Goal: Task Accomplishment & Management: Complete application form

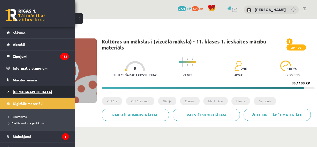
click at [13, 91] on span "[DEMOGRAPHIC_DATA]" at bounding box center [32, 91] width 39 height 5
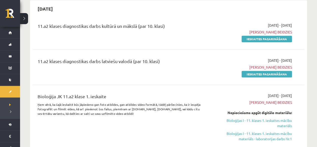
scroll to position [136, 0]
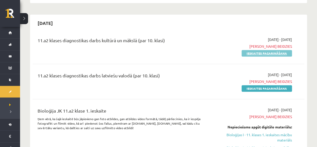
click at [278, 53] on link "Ieskaites pagarināšana" at bounding box center [267, 53] width 50 height 7
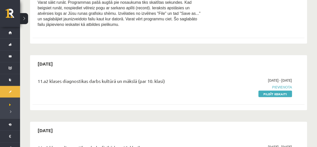
scroll to position [415, 0]
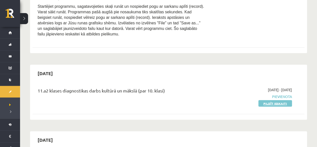
click at [281, 100] on link "Pildīt ieskaiti" at bounding box center [276, 103] width 34 height 7
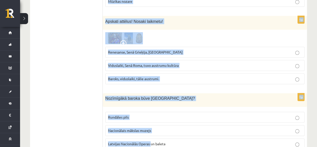
scroll to position [2083, 0]
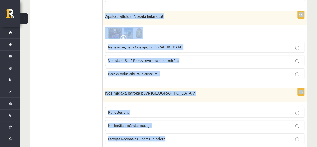
drag, startPoint x: 105, startPoint y: 71, endPoint x: 189, endPoint y: 126, distance: 100.0
copy form "2008 ar SIA “Alfor” atbalstu dibināta Purvīša balva, ko pasniedz, ekspertiem un…"
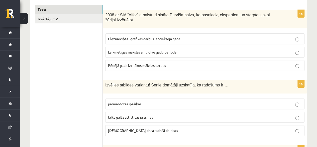
scroll to position [82, 0]
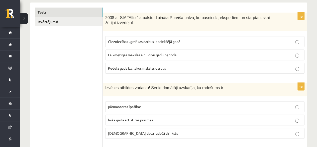
click at [150, 52] on span "Laikmetīgās mākslas ainu divu gadu periodā" at bounding box center [142, 54] width 68 height 5
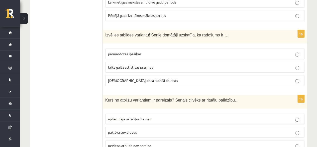
scroll to position [146, 0]
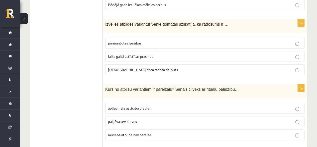
click at [142, 68] on span "dieva dota radošā dzirksts" at bounding box center [143, 69] width 70 height 5
click at [120, 107] on span "apliecināja uzticību dieviem" at bounding box center [130, 108] width 44 height 5
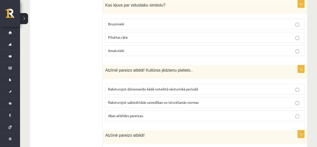
scroll to position [292, 0]
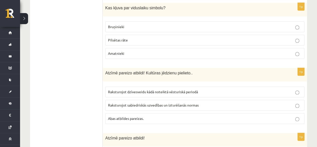
click at [117, 24] on span "Bruņinieki" at bounding box center [116, 26] width 16 height 5
click at [134, 116] on span "Abas atbildes pareizas." at bounding box center [126, 118] width 36 height 5
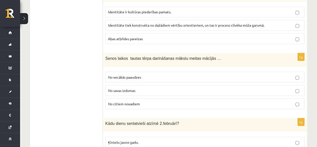
scroll to position [423, 0]
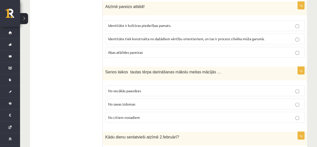
click at [140, 51] on label "Abas atbildes pareizas" at bounding box center [204, 52] width 199 height 11
click at [133, 88] on span "No vecākās paaudzes" at bounding box center [124, 90] width 33 height 5
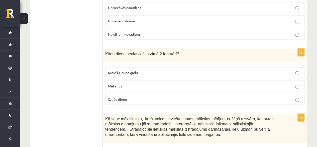
scroll to position [514, 0]
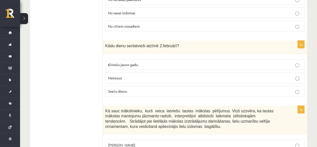
click at [161, 89] on p "Sveču dienu" at bounding box center [205, 91] width 194 height 5
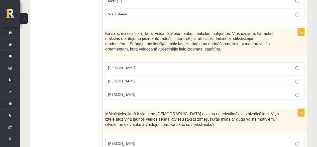
scroll to position [569, 0]
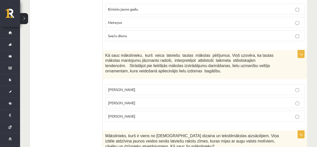
click at [115, 100] on span "Jūlijs Madernieks" at bounding box center [121, 102] width 27 height 5
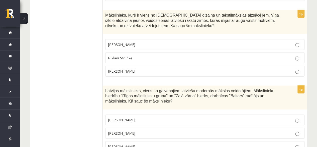
scroll to position [693, 0]
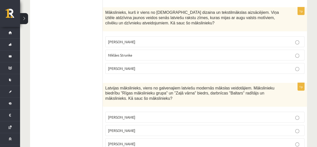
click at [284, 39] on p "Ansis Cīrulis" at bounding box center [205, 41] width 194 height 5
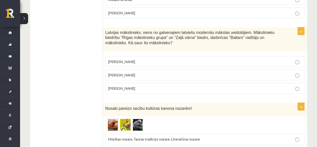
scroll to position [767, 0]
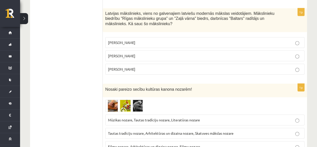
click at [145, 53] on p "Romāns Suta" at bounding box center [205, 55] width 194 height 5
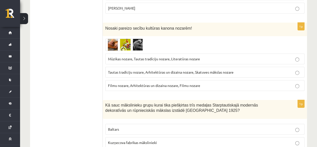
scroll to position [836, 0]
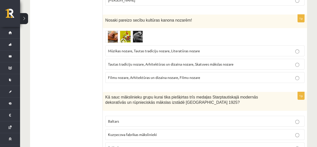
click at [140, 62] on span "Tautas tradīciju nozare, Arhitektūras un dizaina nozare, Skatuves mākslas nozare" at bounding box center [171, 64] width 126 height 5
click at [242, 116] on label "Baltars" at bounding box center [204, 121] width 199 height 11
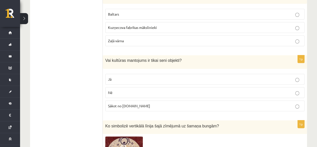
scroll to position [970, 0]
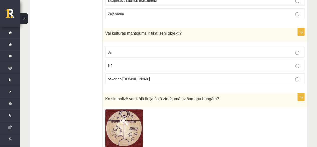
click at [300, 63] on p "Nē" at bounding box center [205, 65] width 194 height 5
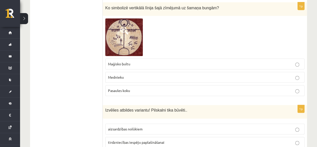
scroll to position [1069, 0]
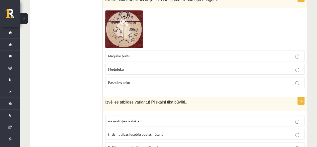
click at [121, 80] on span "Pasaules koku" at bounding box center [119, 82] width 22 height 5
click at [148, 118] on p "aizsardzības nolūkiem" at bounding box center [205, 120] width 194 height 5
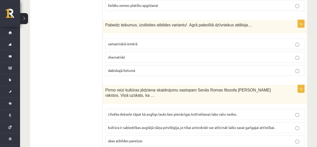
scroll to position [1208, 0]
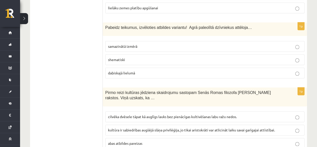
click at [120, 70] on span "dabiskajā lielumā" at bounding box center [121, 72] width 27 height 5
click at [137, 111] on label "cilvēka dvēsele tāpat kā auglīgs lauks bez pienācīgas kultivēšanas labu ražu ne…" at bounding box center [204, 116] width 199 height 11
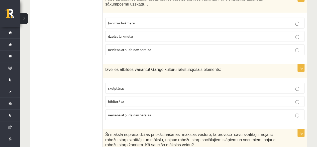
scroll to position [1374, 0]
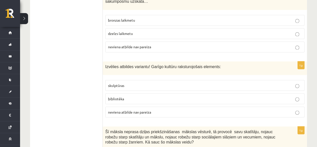
click at [132, 94] on fieldset "skulptūras bibliotēka neviena atbilde nav pareiza" at bounding box center [204, 97] width 199 height 41
click at [124, 44] on span "neviena atbilde nav pareiza" at bounding box center [129, 46] width 43 height 5
click at [132, 96] on p "bibliotēka" at bounding box center [205, 98] width 194 height 5
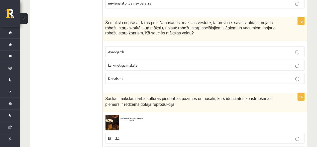
scroll to position [1491, 0]
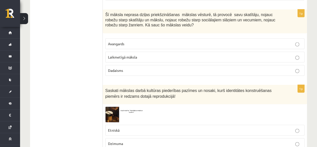
click at [164, 54] on p "Laikmetīgā māksla" at bounding box center [205, 56] width 194 height 5
click at [136, 127] on p "Etniskā" at bounding box center [205, 129] width 194 height 5
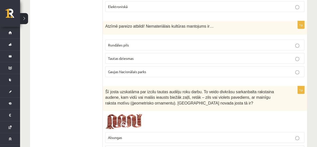
scroll to position [1652, 0]
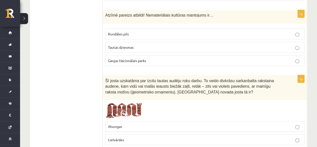
click at [129, 45] on span "Tautas dziesmas" at bounding box center [121, 47] width 26 height 5
click at [132, 137] on p "Lielvārdes" at bounding box center [205, 139] width 194 height 5
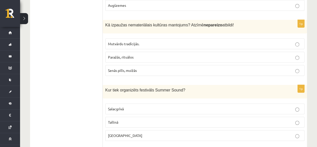
scroll to position [1802, 0]
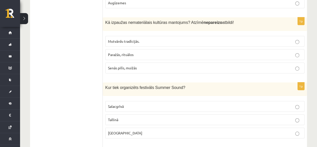
click at [133, 65] on span "Senās pilīs, muižās" at bounding box center [122, 67] width 29 height 5
click at [130, 130] on p "Liepājā" at bounding box center [205, 132] width 194 height 5
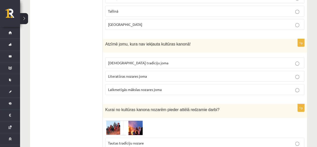
scroll to position [1918, 0]
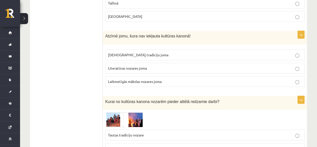
click at [121, 76] on label "Laikmetīgās mākslas nozares joma" at bounding box center [204, 81] width 199 height 11
click at [171, 145] on p "Vizuālās mākslas nozare" at bounding box center [205, 147] width 194 height 5
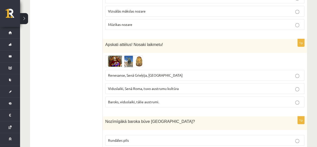
scroll to position [2083, 0]
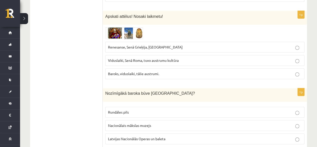
click at [183, 44] on p "Renesanse, Senā Grieķija, Ēģipte" at bounding box center [205, 46] width 194 height 5
click at [120, 107] on label "Rundāles pils" at bounding box center [204, 112] width 199 height 11
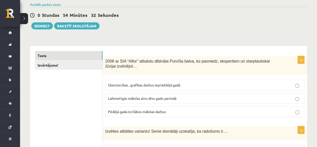
scroll to position [37, 0]
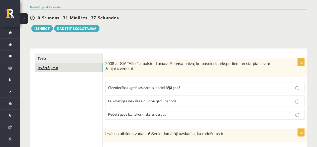
click at [49, 70] on link "Izvērtējums!" at bounding box center [68, 67] width 67 height 9
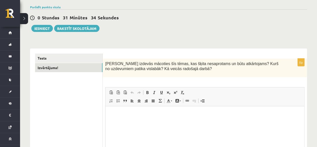
scroll to position [0, 0]
click at [42, 30] on button "Iesniegt" at bounding box center [42, 28] width 22 height 7
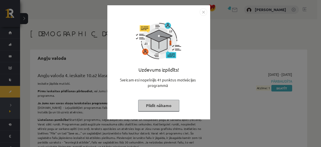
click at [155, 109] on button "Pildīt nākamo" at bounding box center [158, 106] width 41 height 12
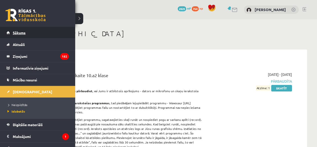
click at [7, 33] on link "Sākums" at bounding box center [38, 33] width 62 height 12
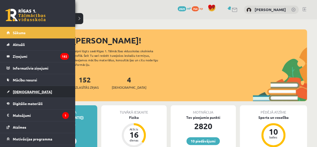
click at [22, 92] on span "[DEMOGRAPHIC_DATA]" at bounding box center [32, 91] width 39 height 5
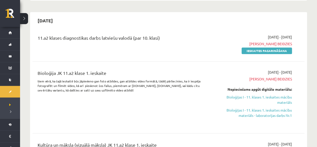
scroll to position [134, 0]
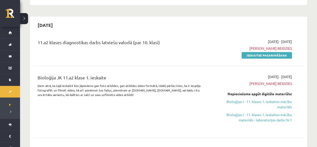
click at [170, 116] on div "Bioloģija JK 11.a2 klase 1. ieskaite Ņem vērā, ka šajā ieskaitē būs jāpievieno …" at bounding box center [121, 101] width 175 height 55
